Goal: Transaction & Acquisition: Purchase product/service

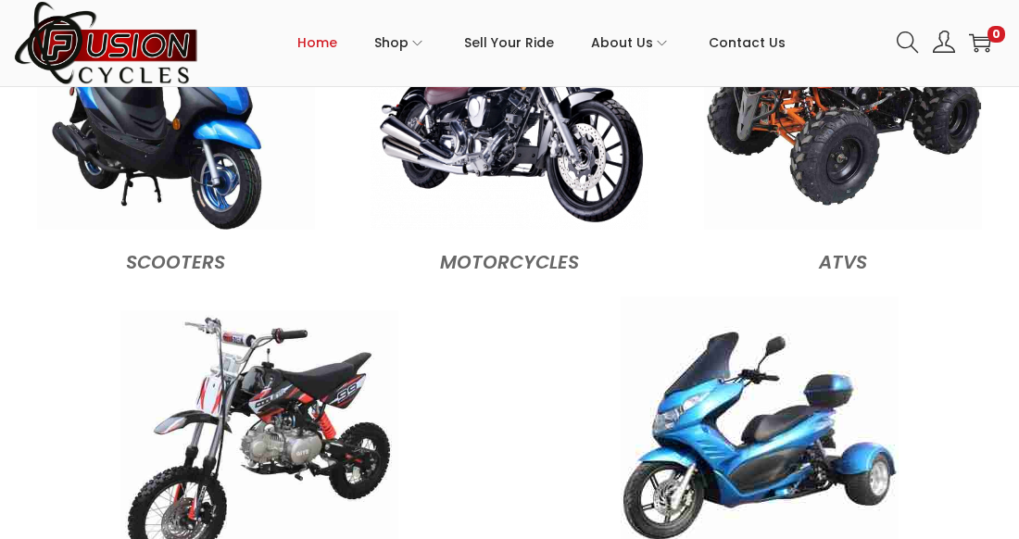
scroll to position [1842, 0]
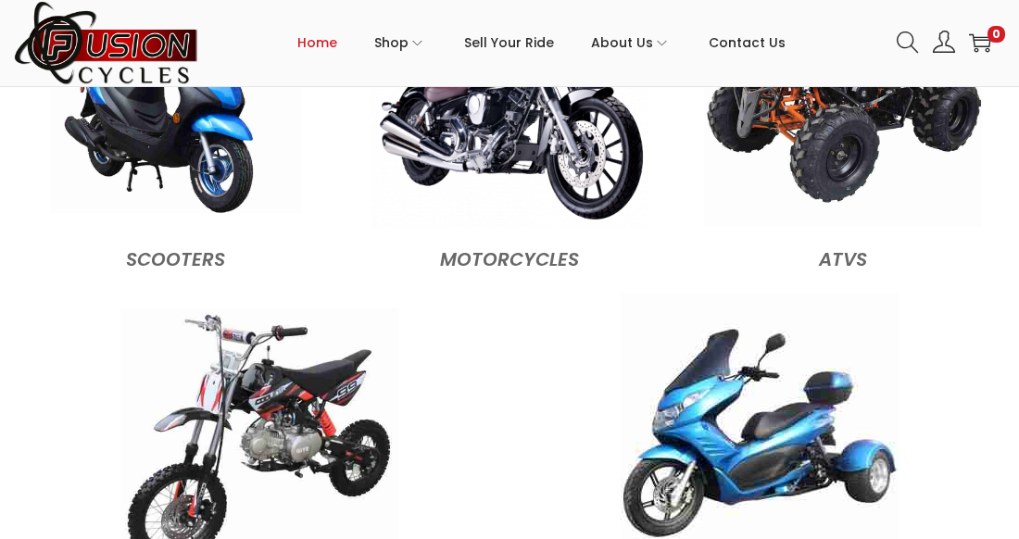
click at [183, 155] on img at bounding box center [176, 88] width 250 height 250
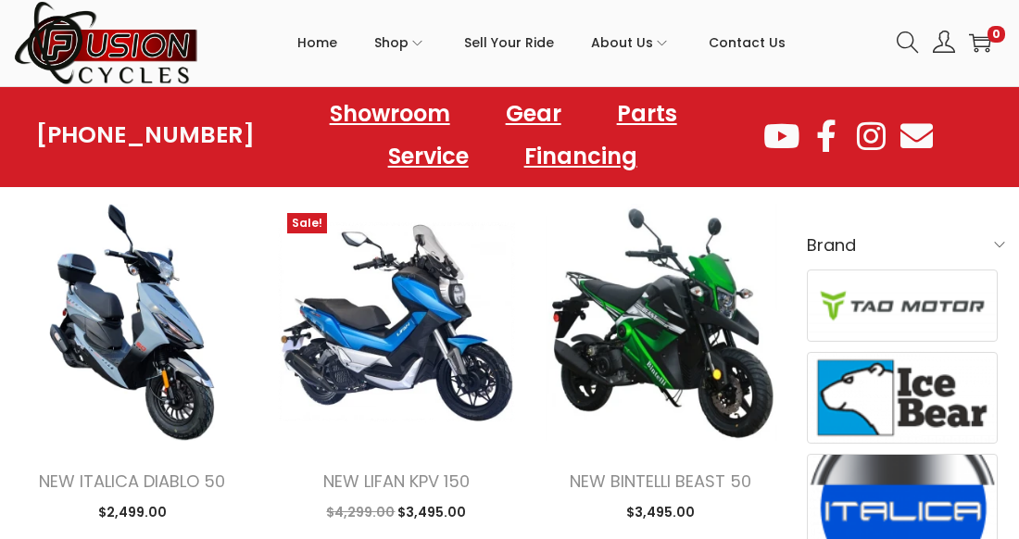
scroll to position [552, 0]
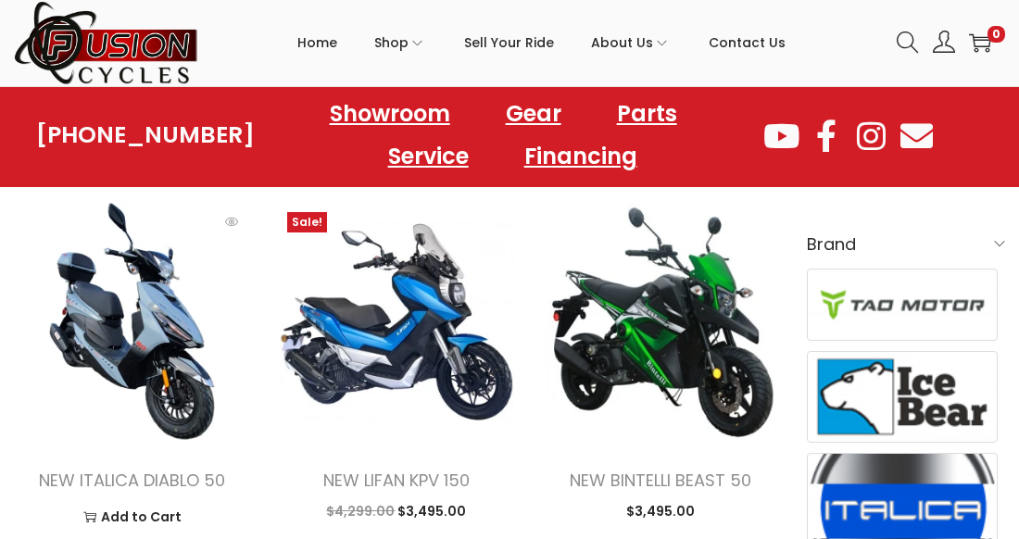
click at [142, 335] on img at bounding box center [132, 321] width 236 height 236
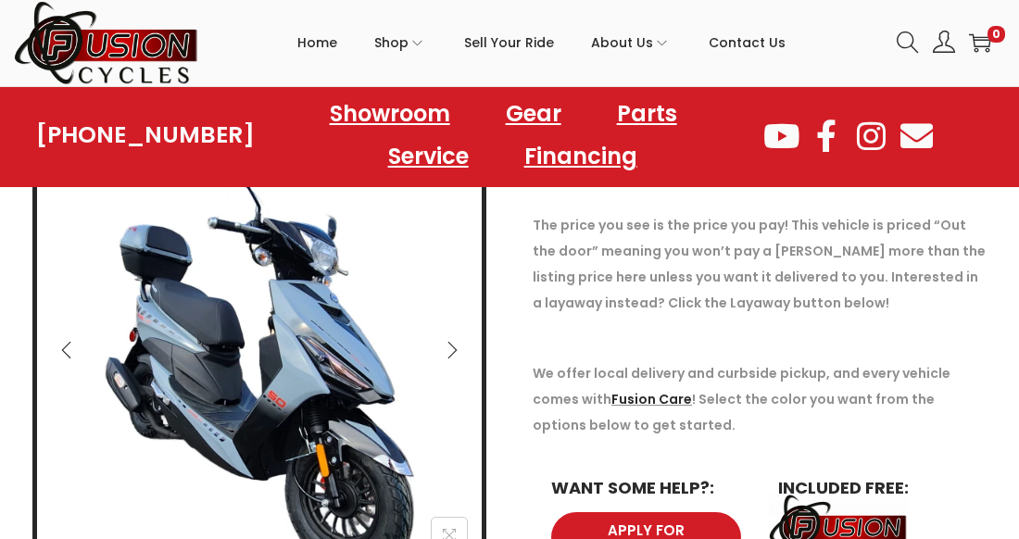
scroll to position [258, 0]
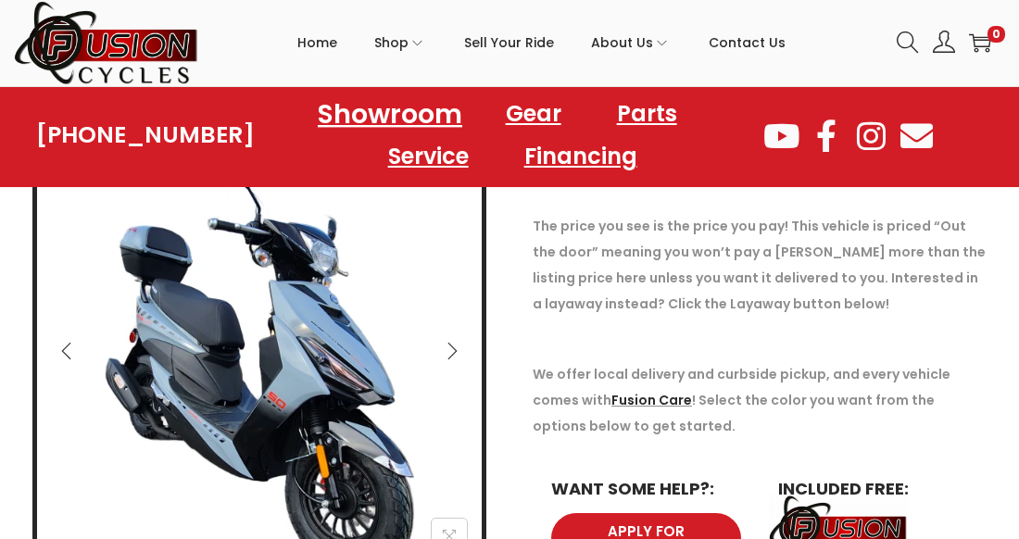
click at [352, 111] on link "Showroom" at bounding box center [390, 113] width 189 height 51
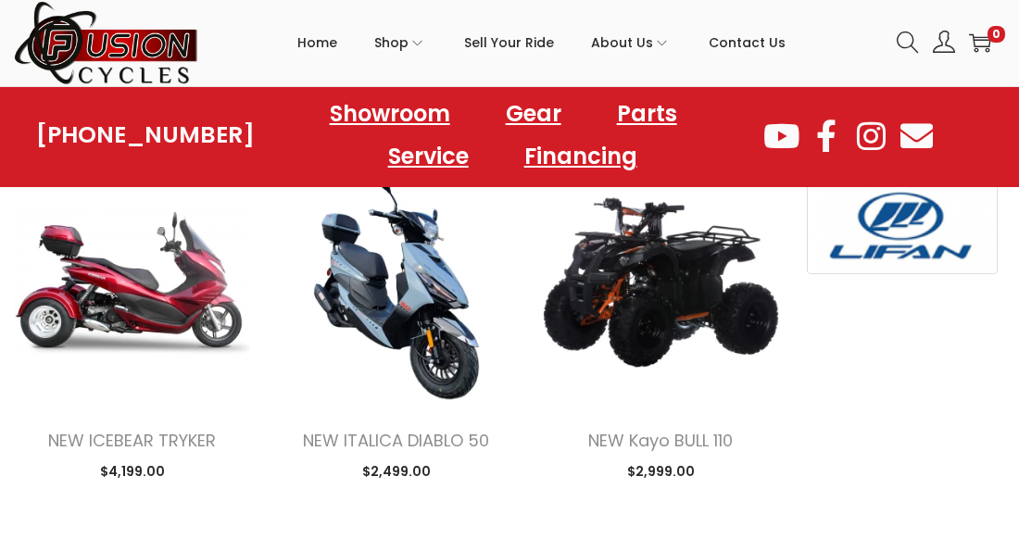
scroll to position [1363, 0]
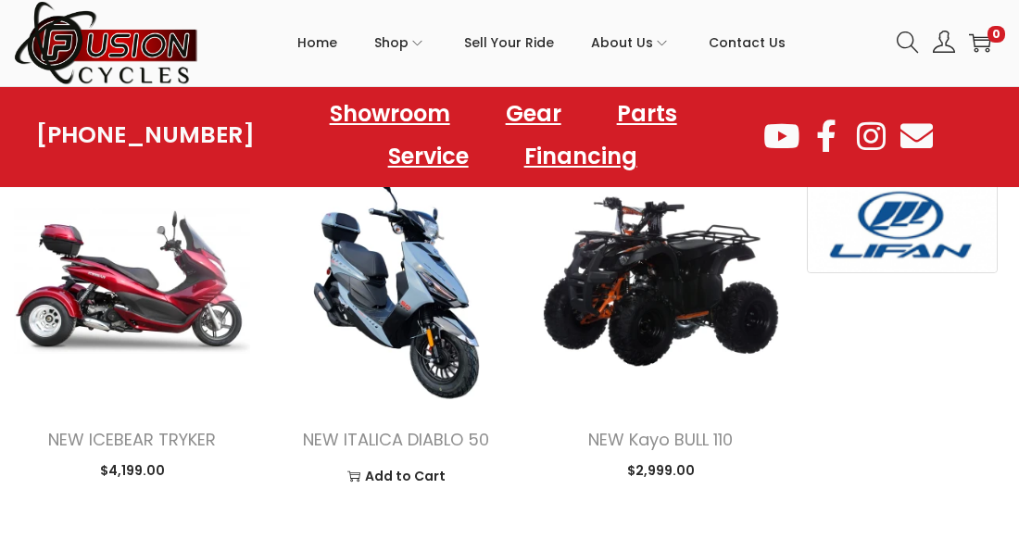
click at [411, 273] on img at bounding box center [396, 281] width 236 height 236
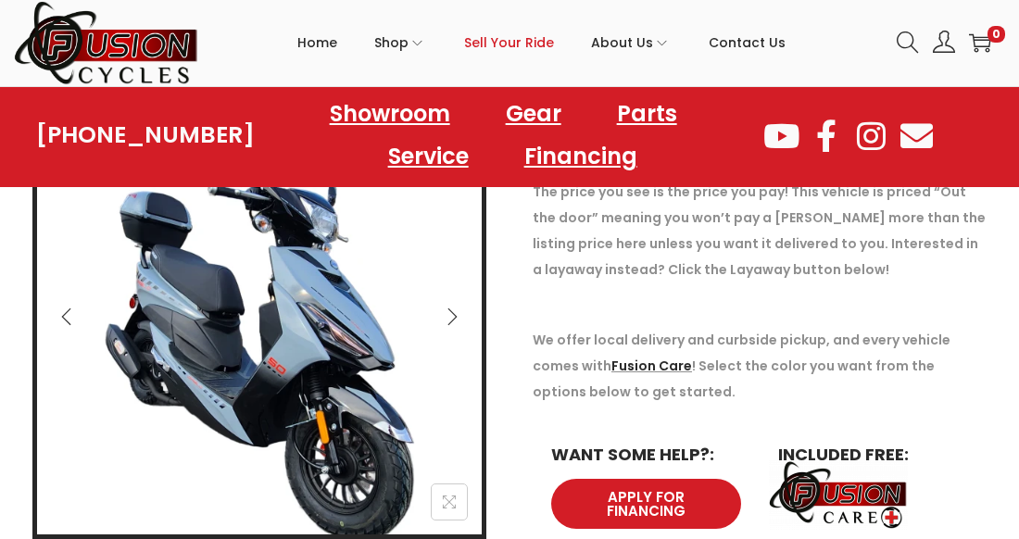
scroll to position [295, 0]
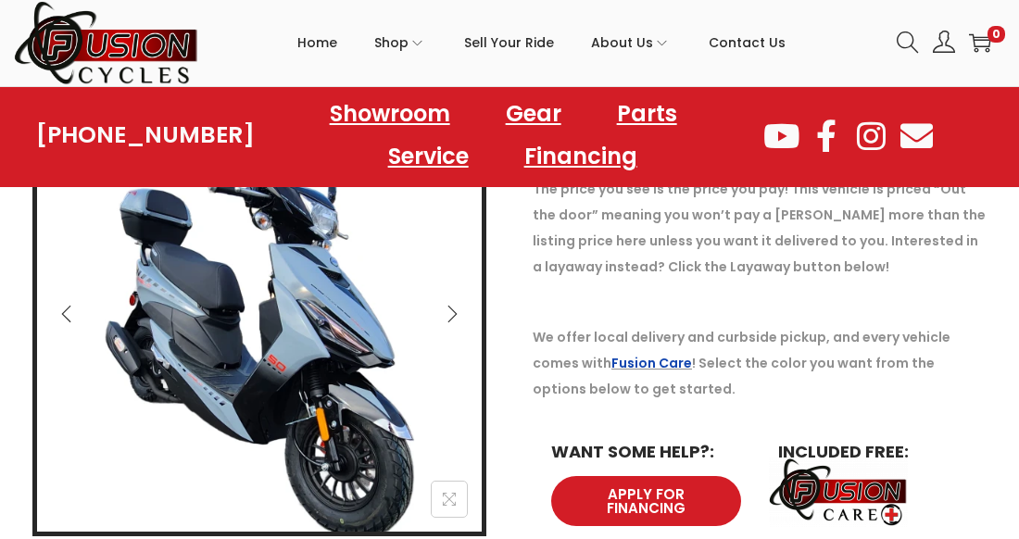
click at [651, 358] on link "Fusion Care" at bounding box center [652, 363] width 81 height 19
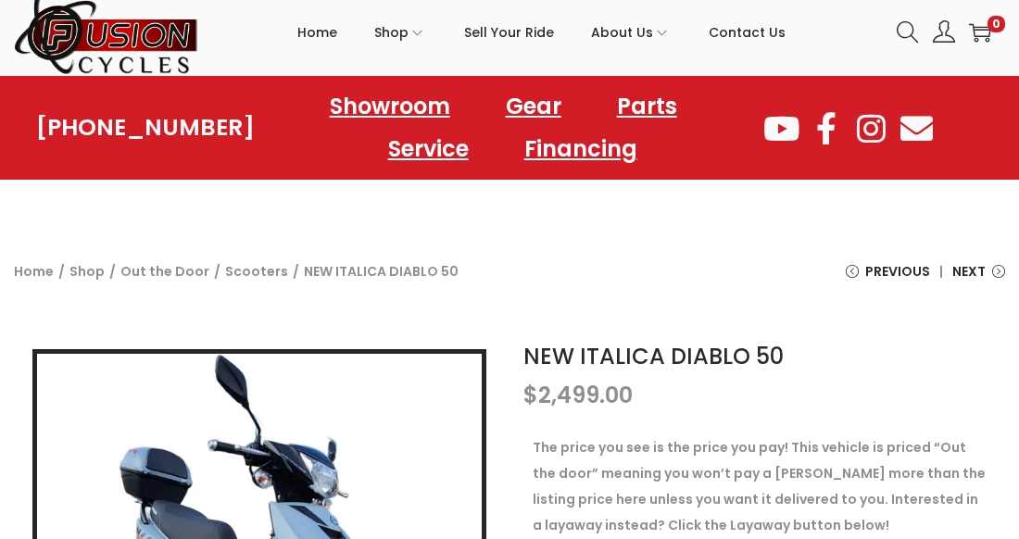
scroll to position [0, 0]
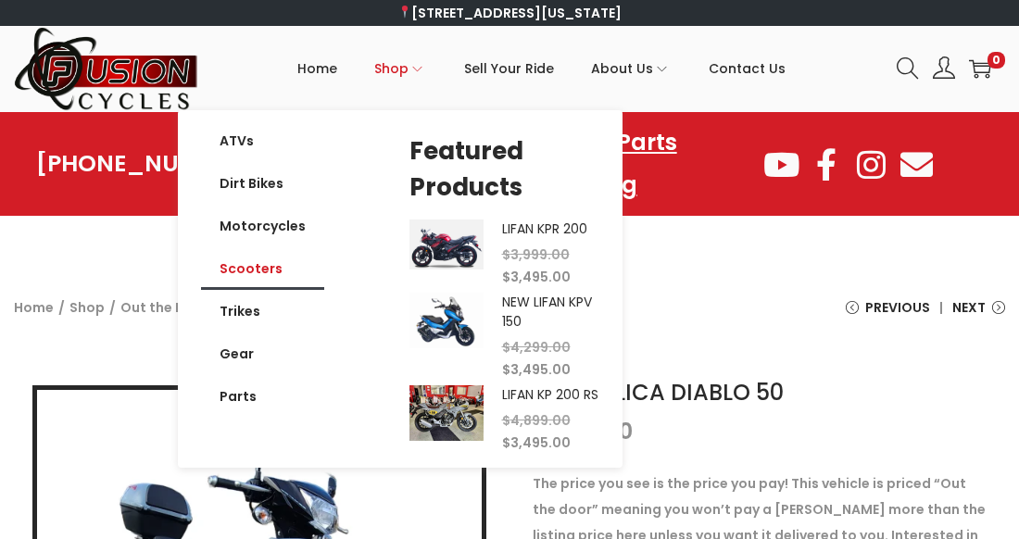
click at [257, 261] on link "Scooters" at bounding box center [262, 268] width 123 height 43
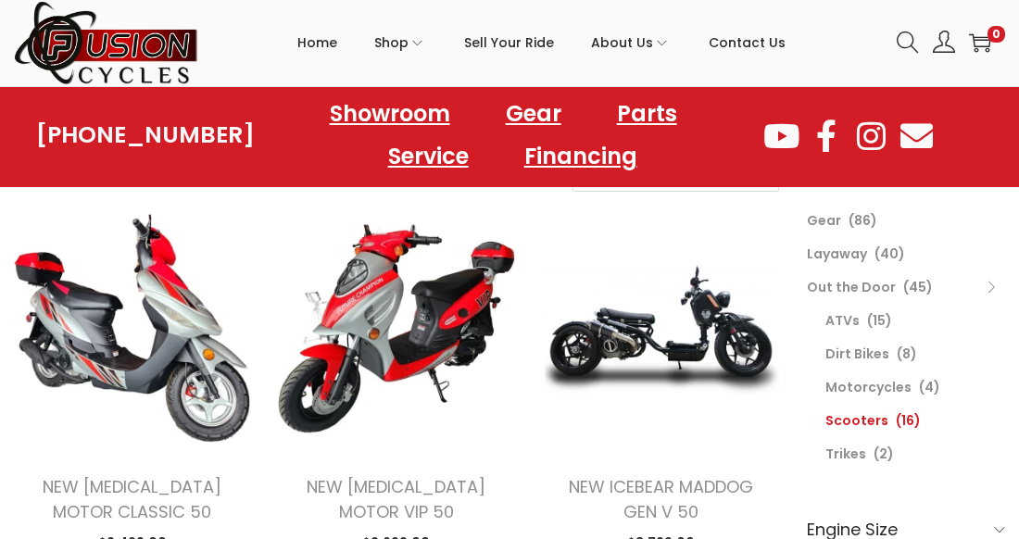
scroll to position [183, 0]
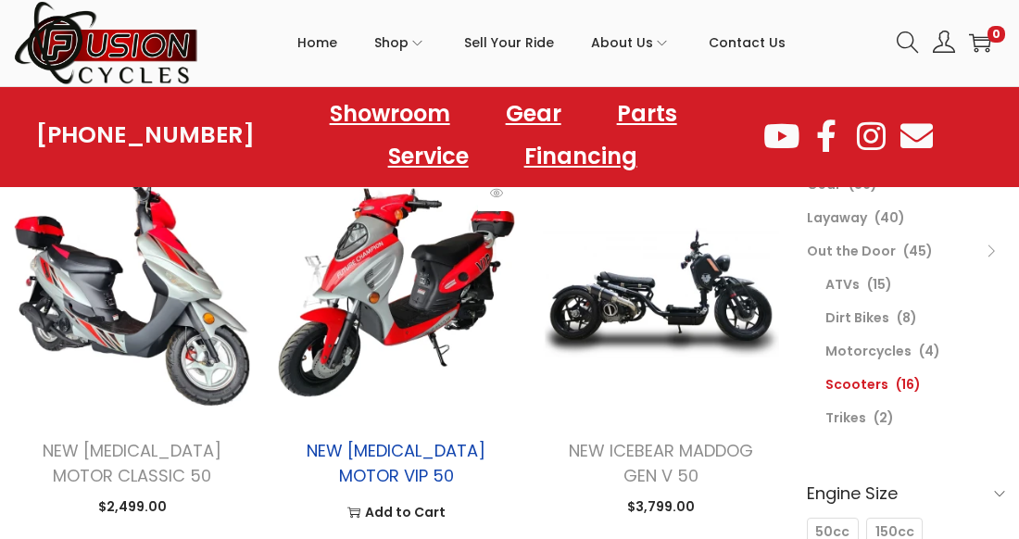
click at [382, 443] on link "NEW [MEDICAL_DATA] MOTOR VIP 50" at bounding box center [396, 463] width 179 height 48
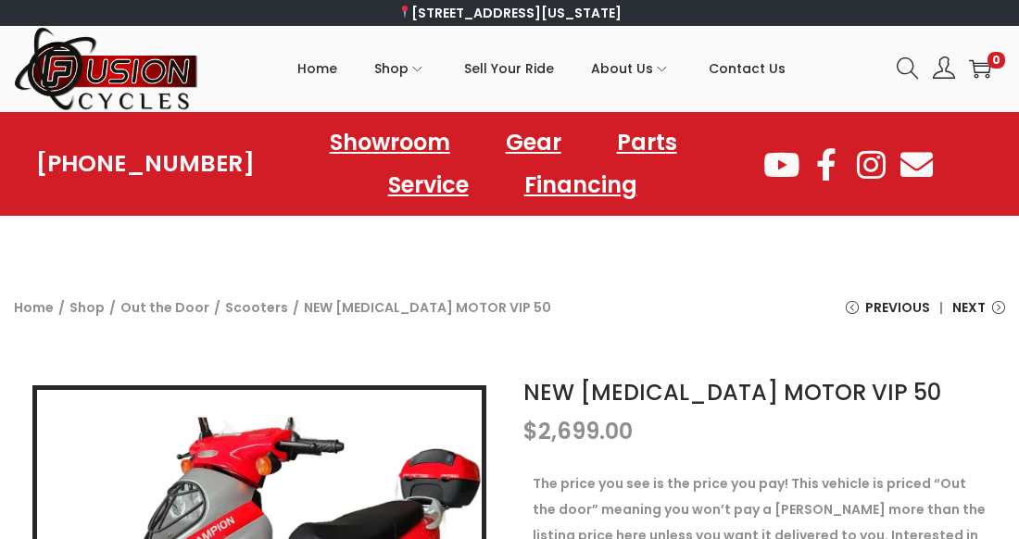
click at [154, 171] on span "[PHONE_NUMBER]" at bounding box center [145, 164] width 219 height 26
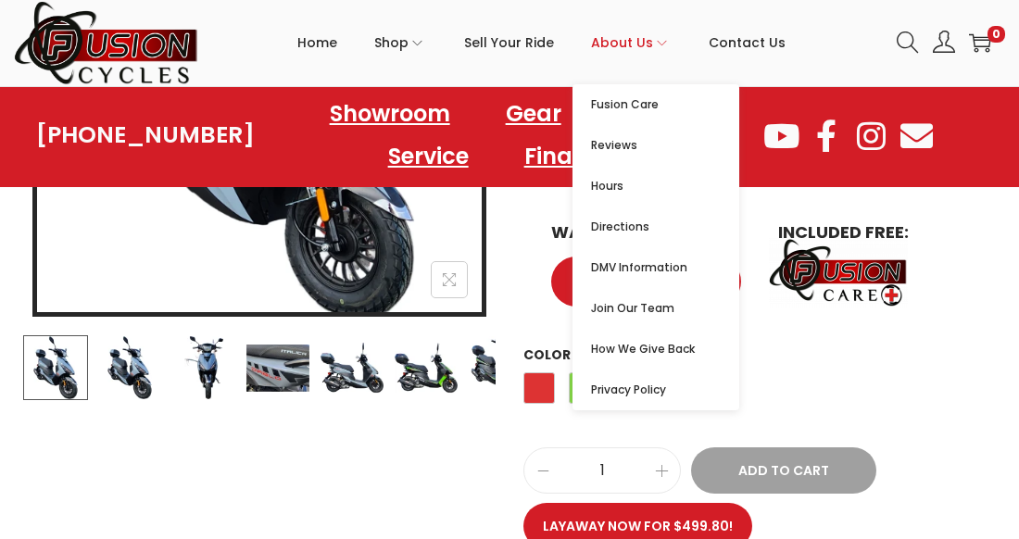
scroll to position [515, 0]
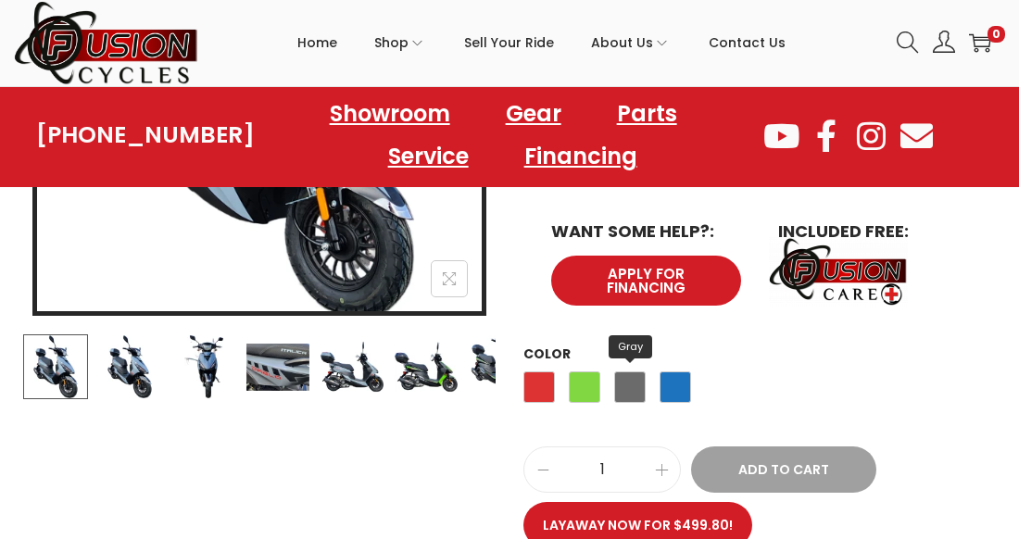
click at [636, 373] on span "Gray" at bounding box center [630, 388] width 32 height 32
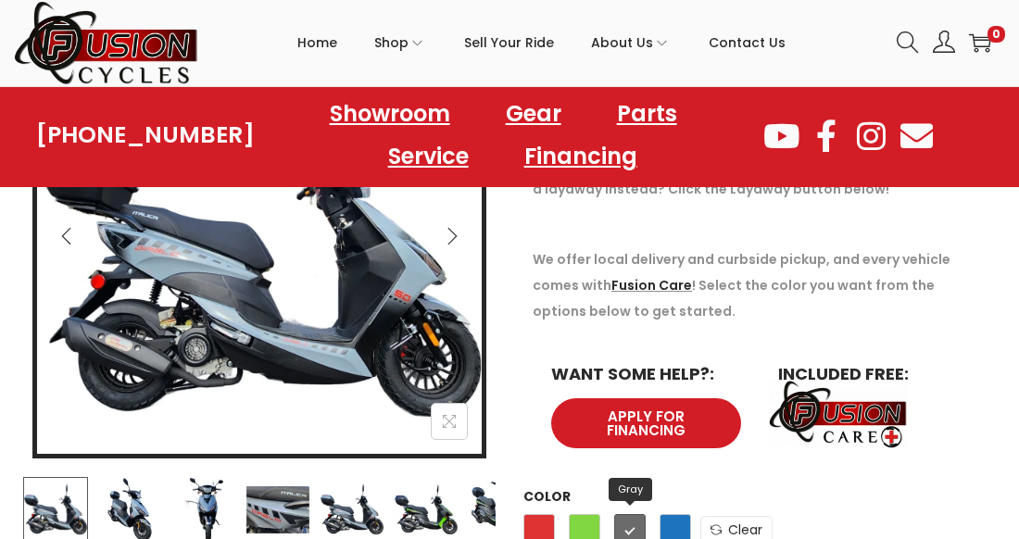
scroll to position [368, 0]
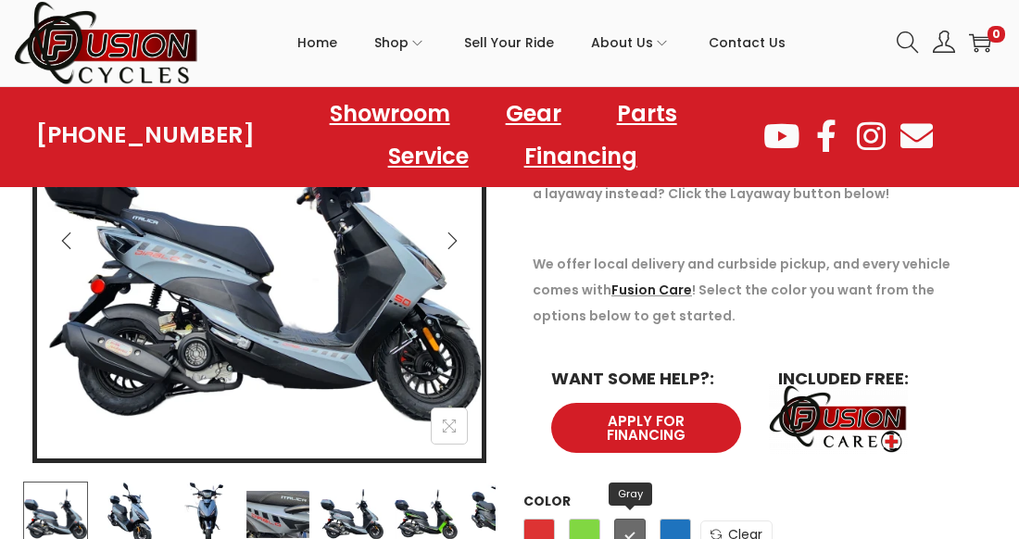
click at [636, 373] on h6 "WANT SOME HELP?:" at bounding box center [646, 379] width 190 height 17
click at [538, 521] on span "Red" at bounding box center [540, 535] width 32 height 32
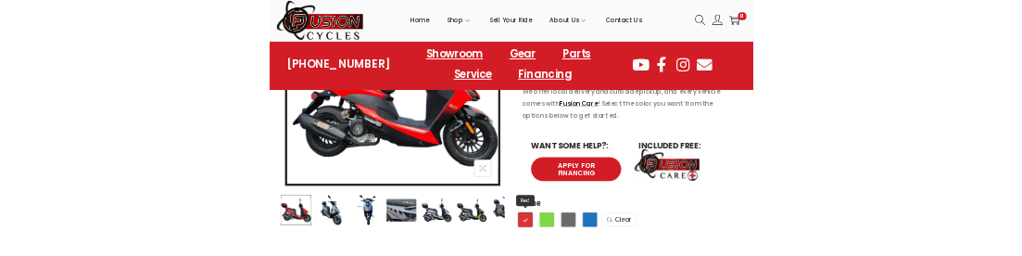
scroll to position [442, 0]
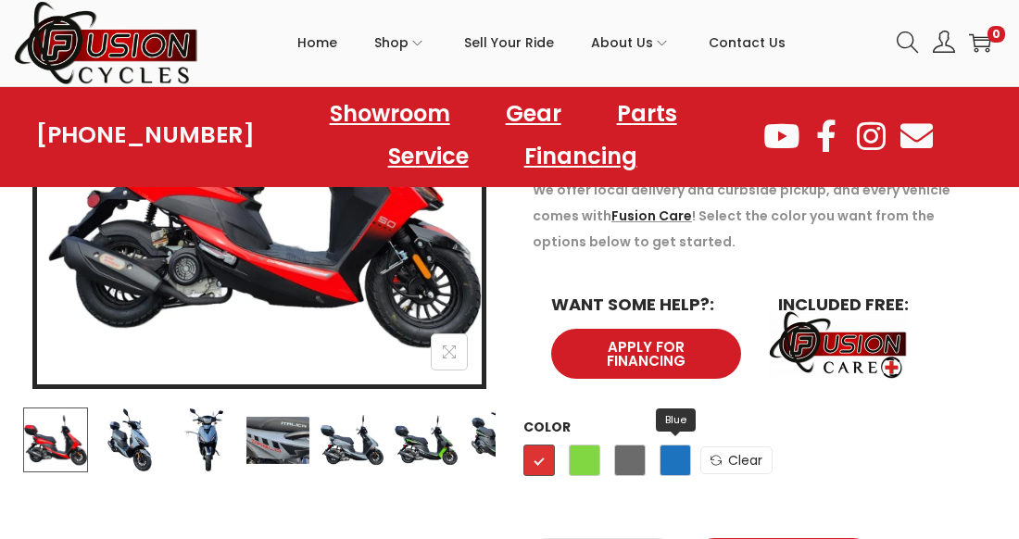
click at [666, 461] on span "Blue" at bounding box center [676, 461] width 32 height 32
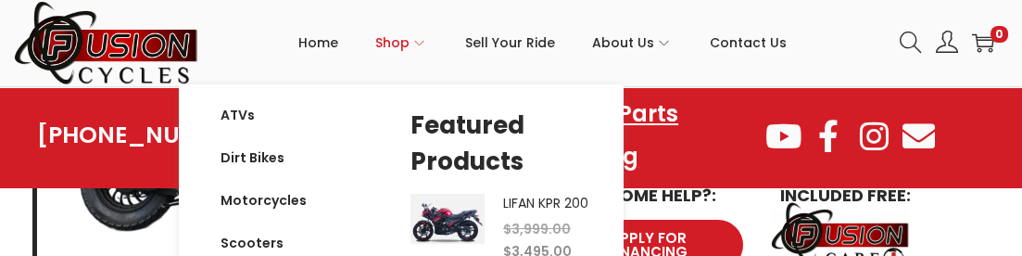
scroll to position [552, 0]
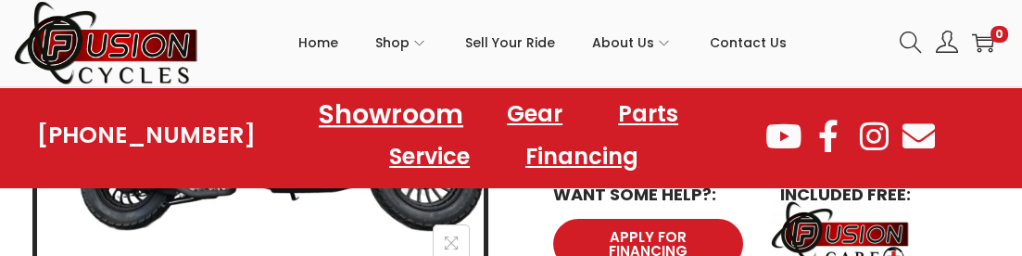
click at [366, 117] on link "Showroom" at bounding box center [391, 113] width 189 height 51
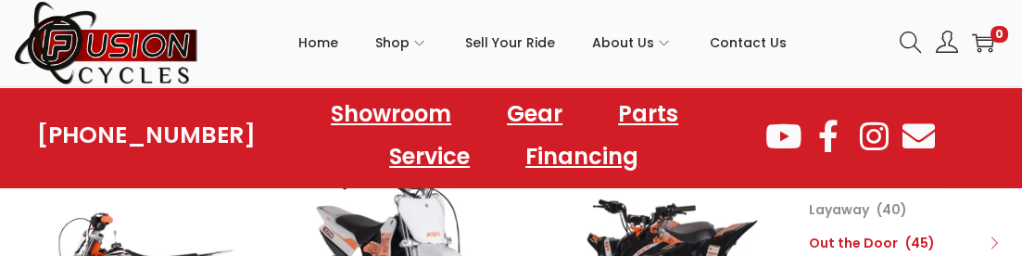
scroll to position [221, 0]
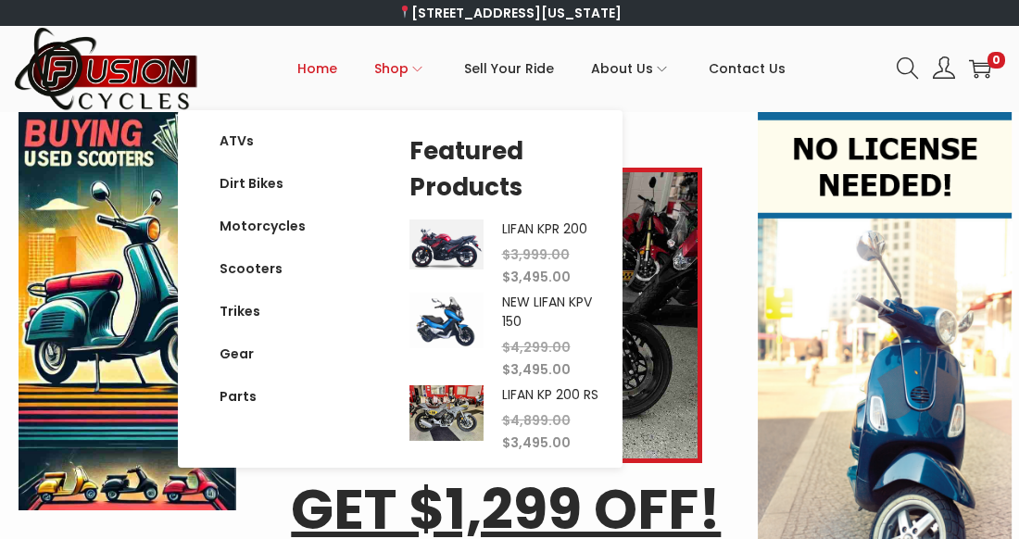
click at [398, 78] on span "Shop" at bounding box center [391, 68] width 34 height 46
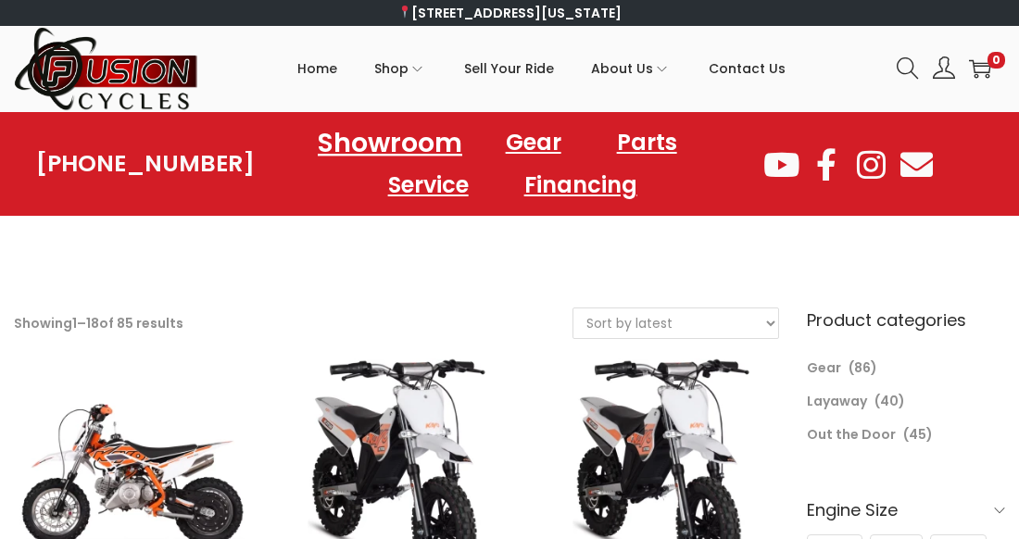
click at [395, 153] on link "Showroom" at bounding box center [390, 142] width 189 height 51
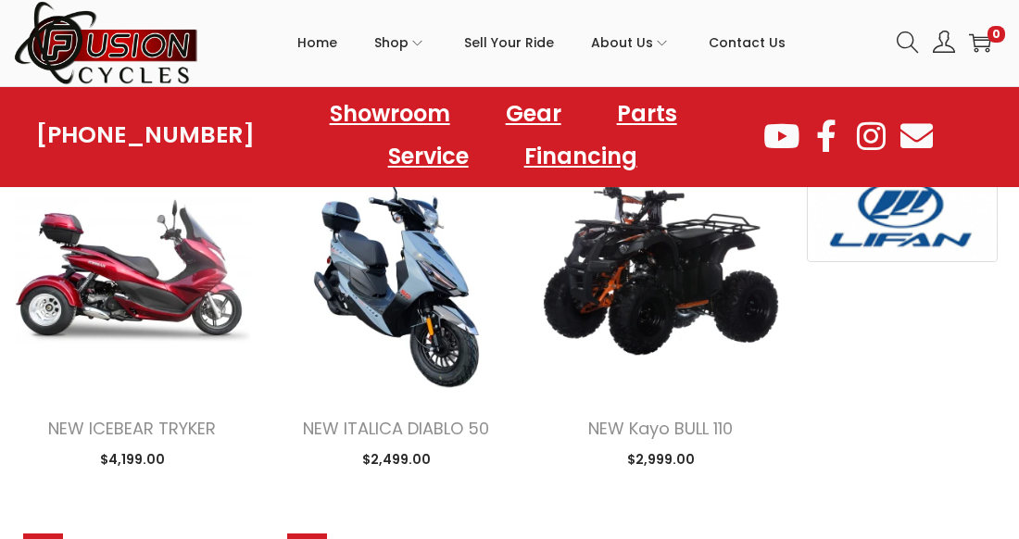
scroll to position [1383, 0]
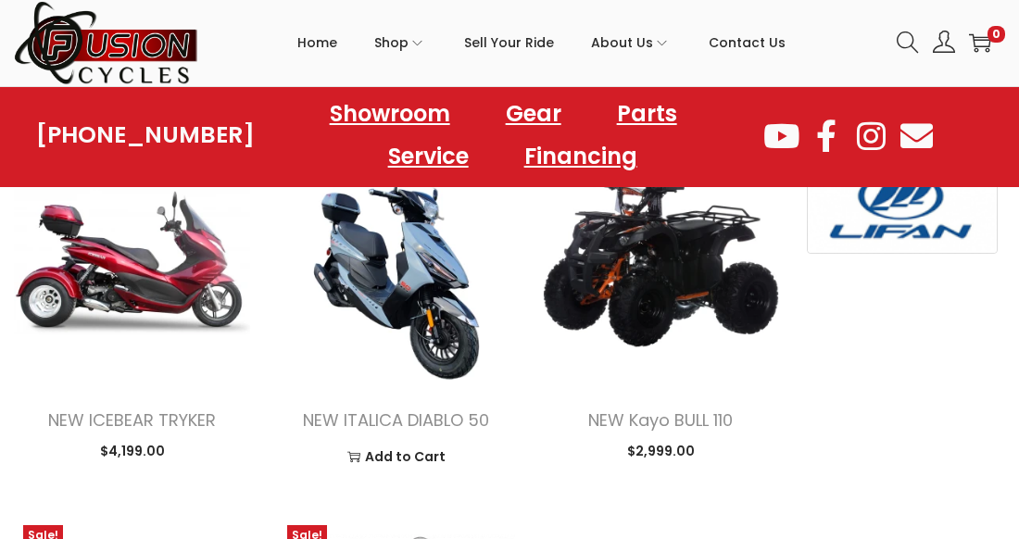
click at [411, 304] on img at bounding box center [396, 262] width 236 height 236
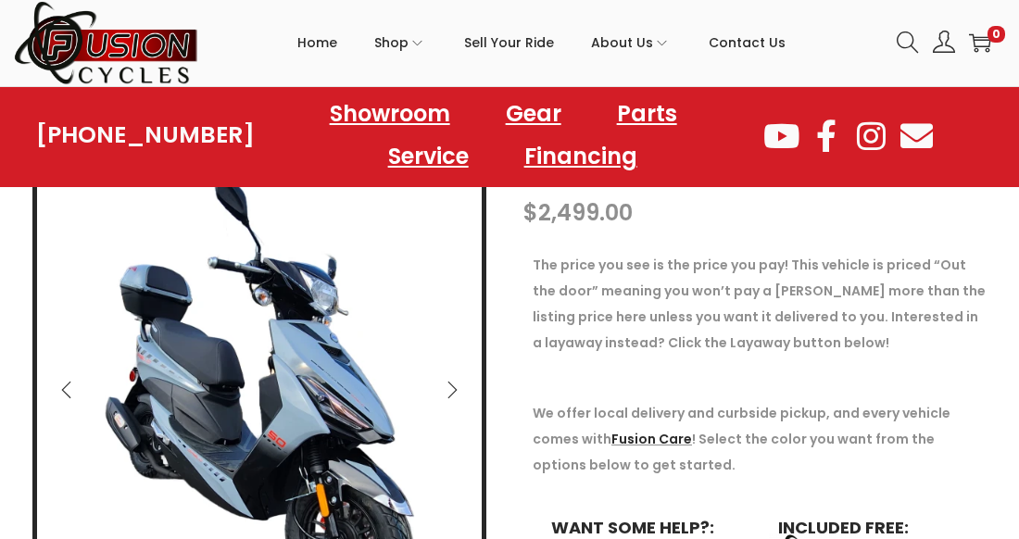
scroll to position [216, 0]
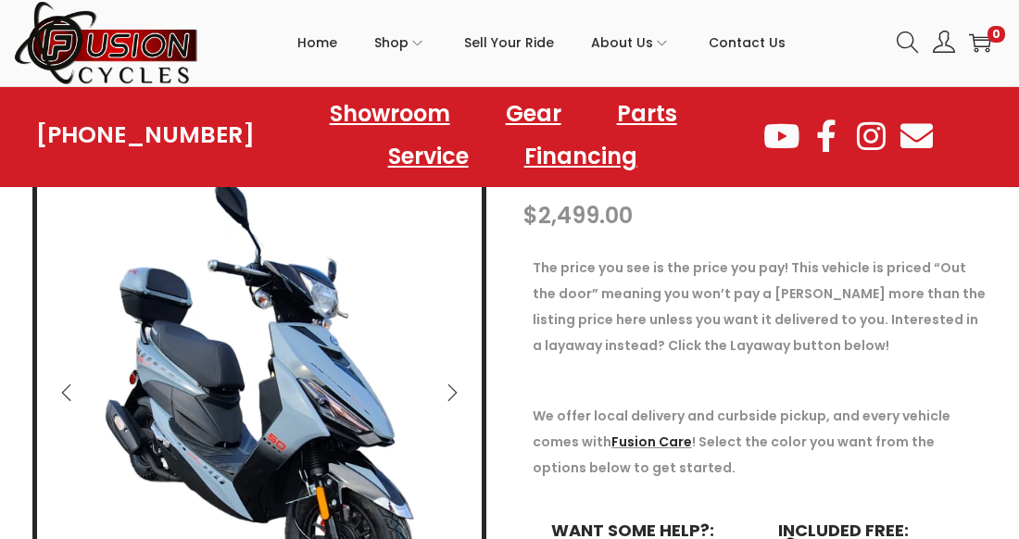
click at [529, 411] on div "The price you see is the price you pay! This vehicle is priced “Out the door” m…" at bounding box center [760, 444] width 473 height 397
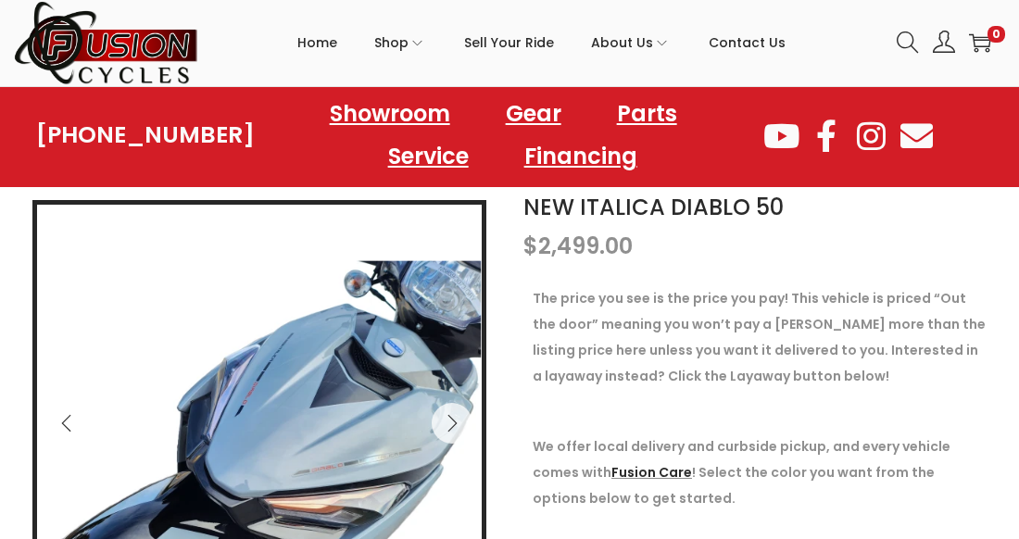
scroll to position [184, 0]
